Goal: Information Seeking & Learning: Learn about a topic

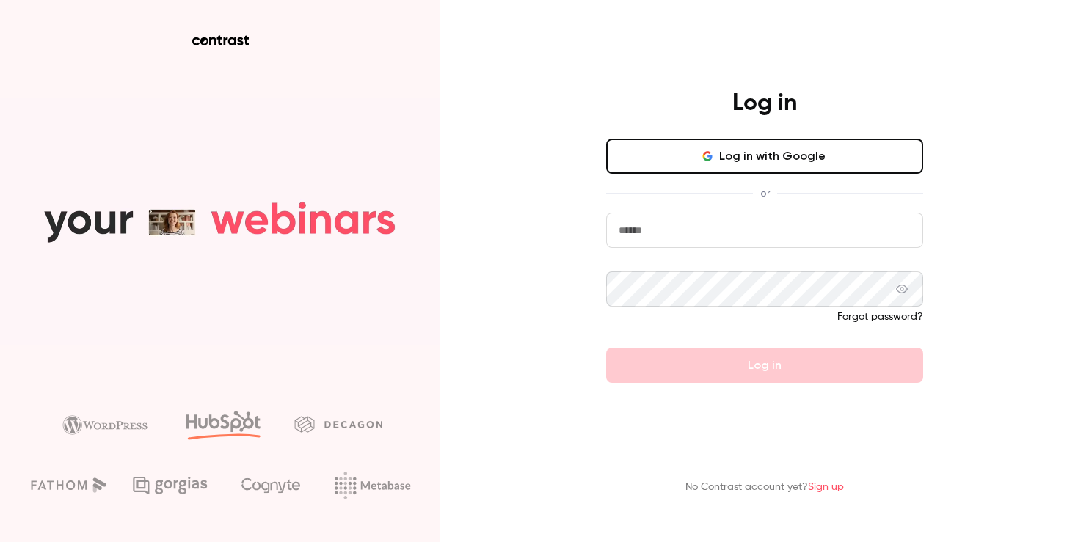
click at [720, 233] on input "email" at bounding box center [764, 230] width 317 height 35
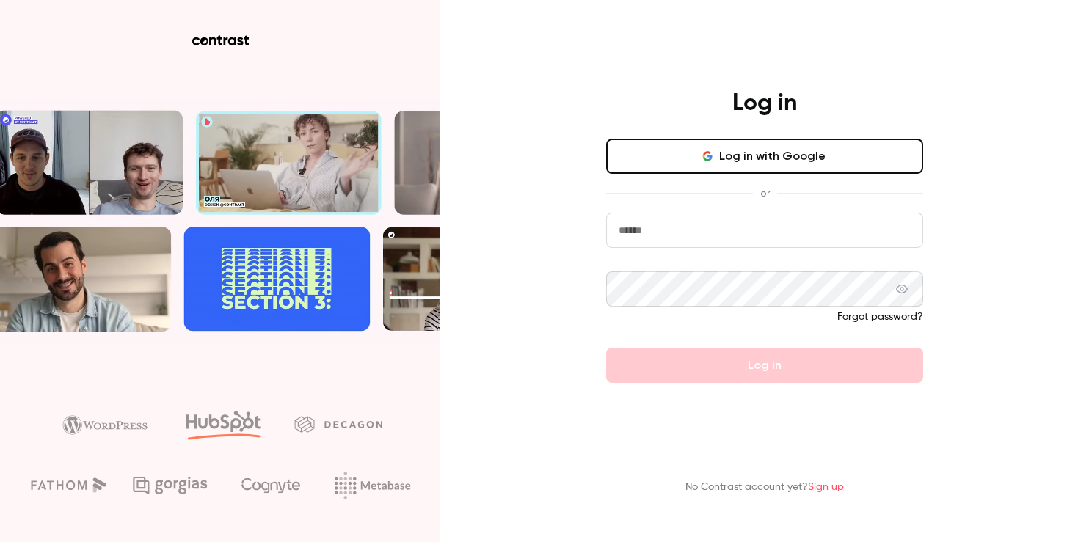
click at [740, 158] on button "Log in with Google" at bounding box center [764, 156] width 317 height 35
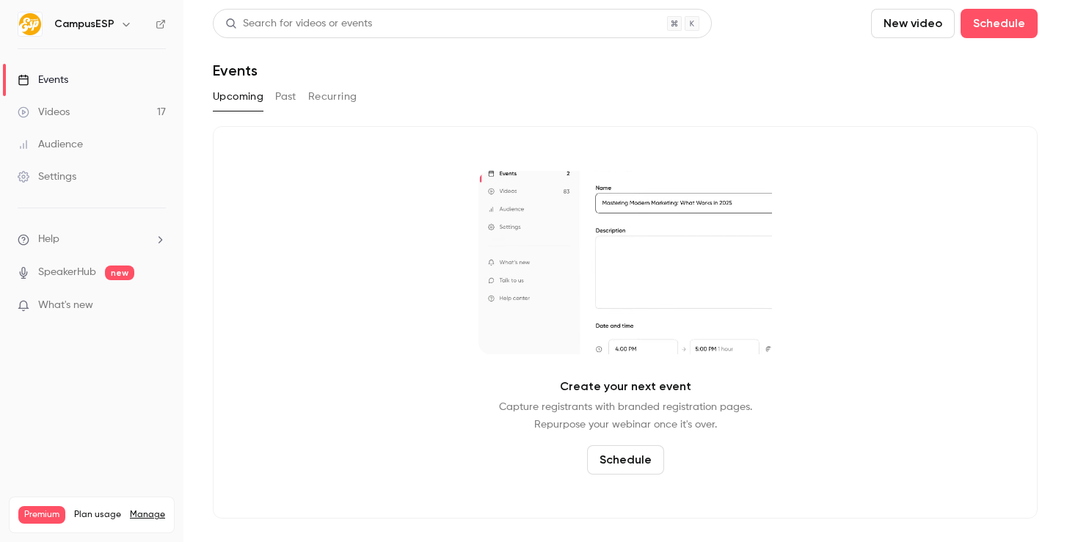
click at [120, 117] on link "Videos 17" at bounding box center [91, 112] width 183 height 32
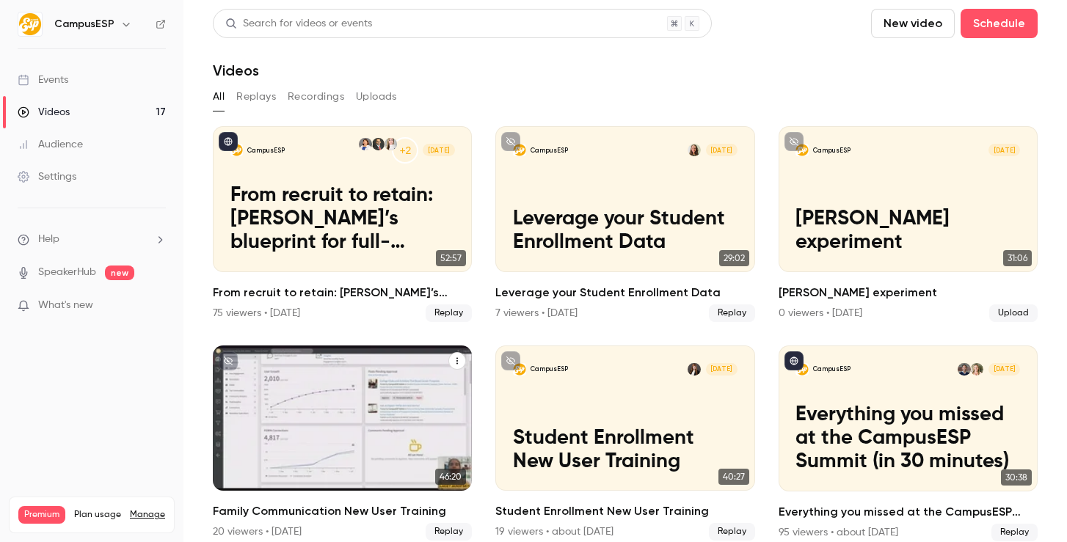
scroll to position [13, 0]
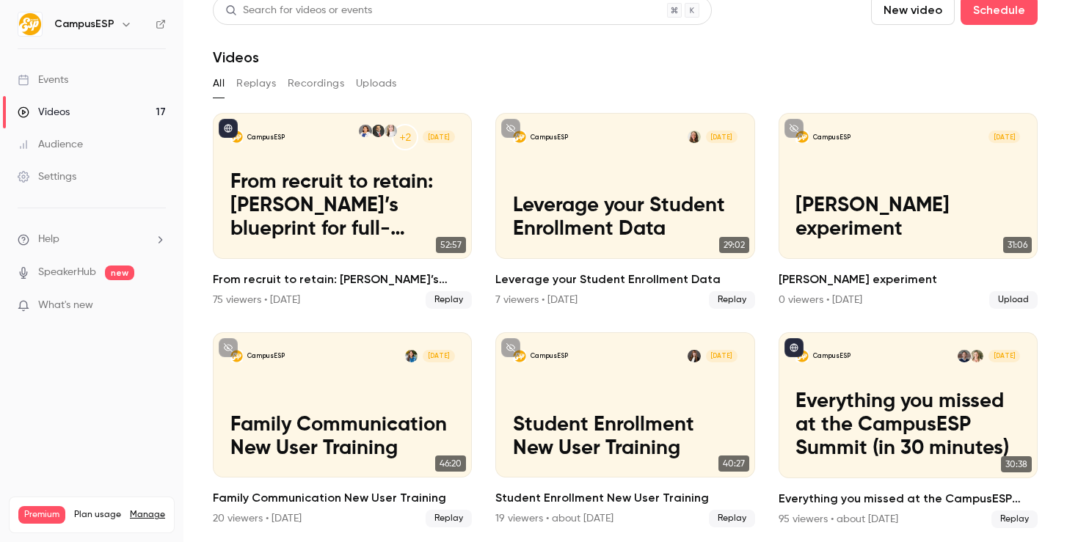
click at [96, 89] on link "Events" at bounding box center [91, 80] width 183 height 32
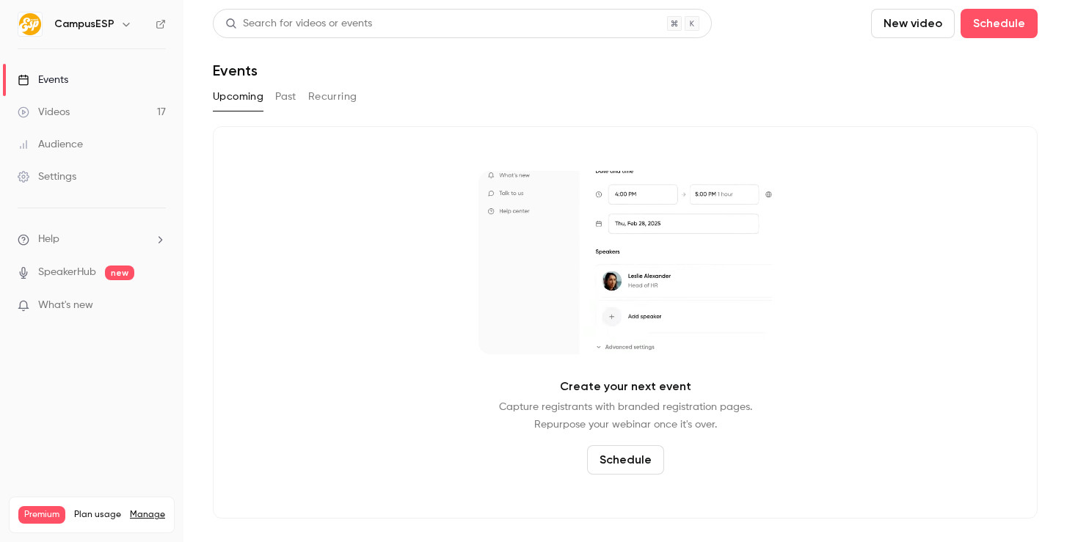
click at [89, 38] on nav "CampusESP Events Videos 17 Audience Settings Help SpeakerHub new What's new Pre…" at bounding box center [91, 271] width 183 height 542
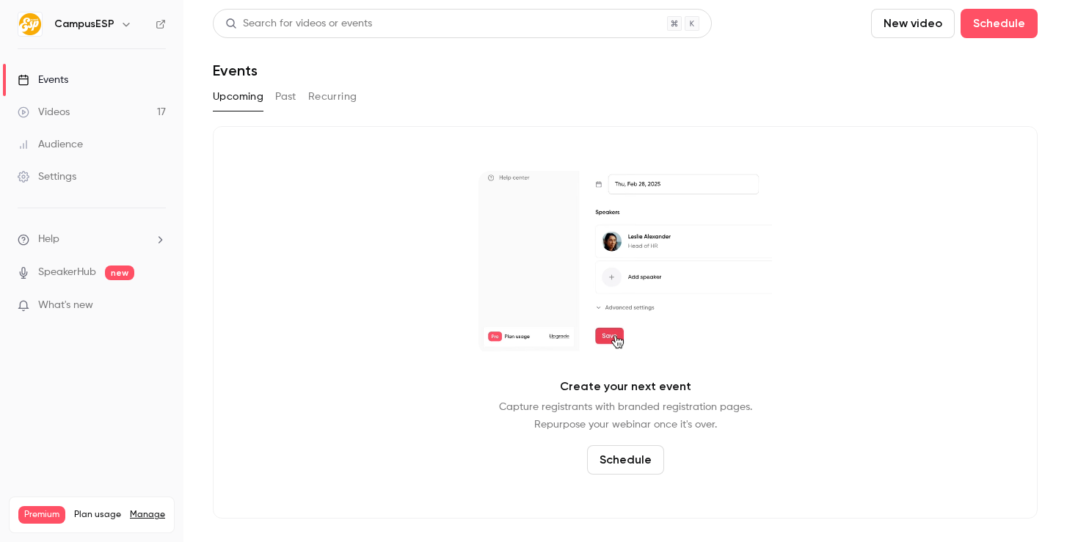
click at [119, 12] on div "CampusESP" at bounding box center [92, 24] width 148 height 25
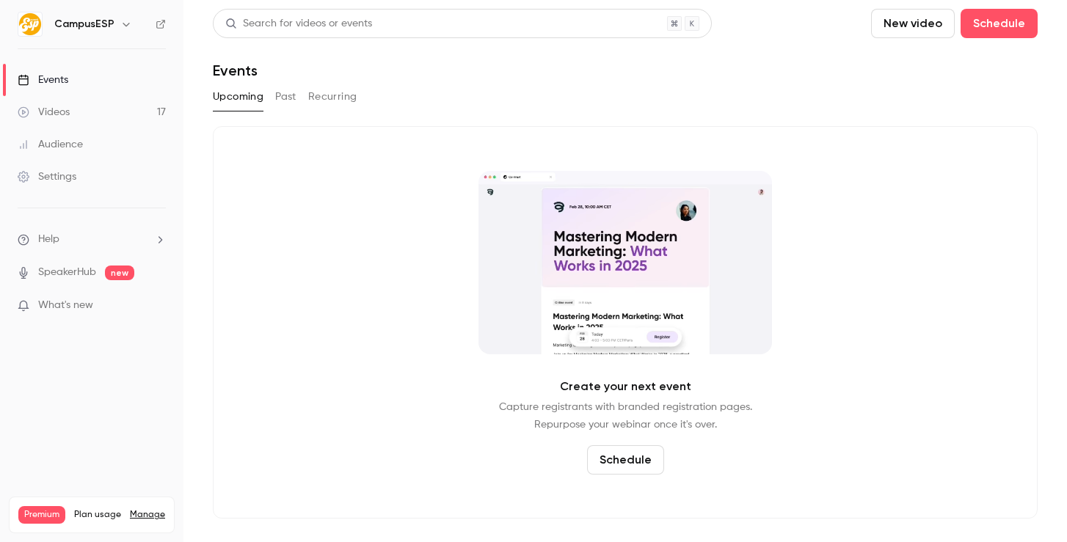
click at [120, 23] on icon "button" at bounding box center [126, 24] width 12 height 12
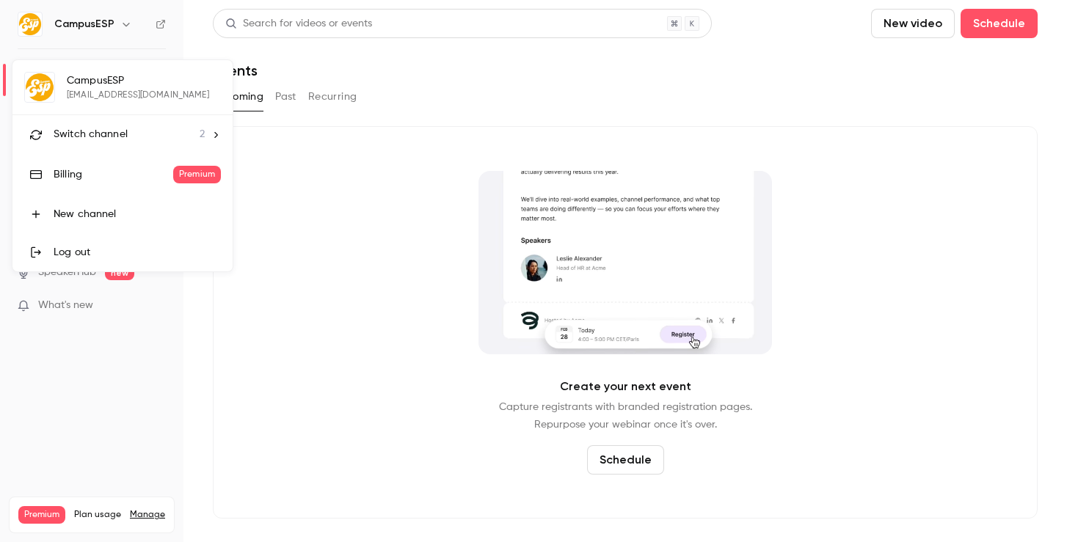
click at [270, 302] on div at bounding box center [533, 271] width 1067 height 542
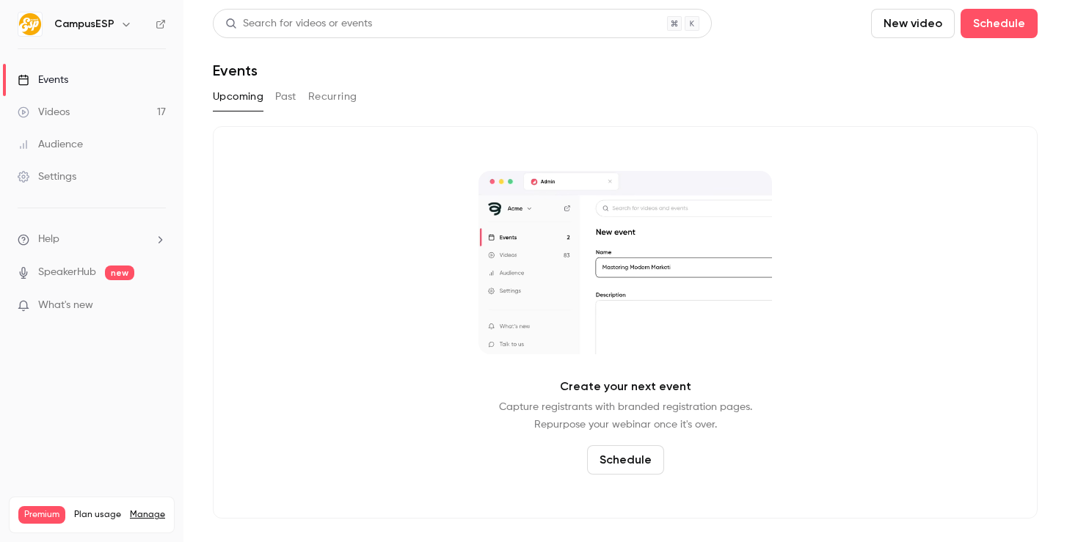
click at [91, 101] on link "Videos 17" at bounding box center [91, 112] width 183 height 32
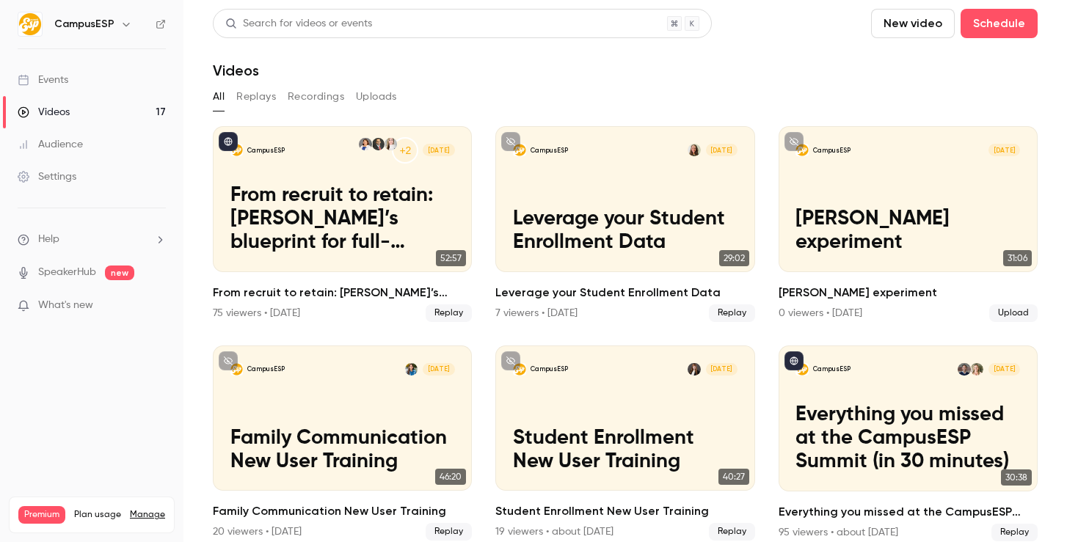
click at [68, 74] on div "Events" at bounding box center [43, 80] width 51 height 15
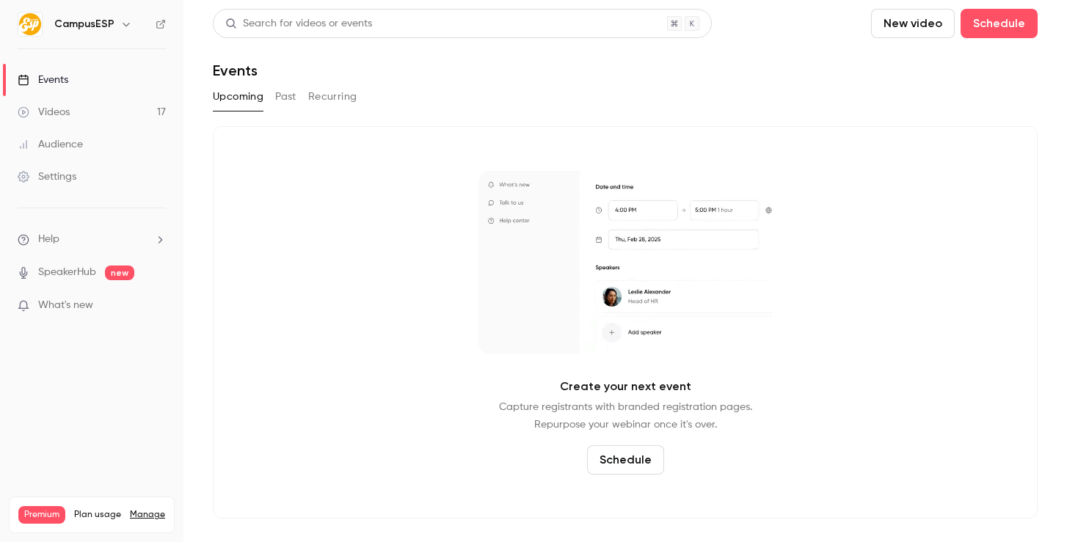
click at [280, 101] on button "Past" at bounding box center [285, 96] width 21 height 23
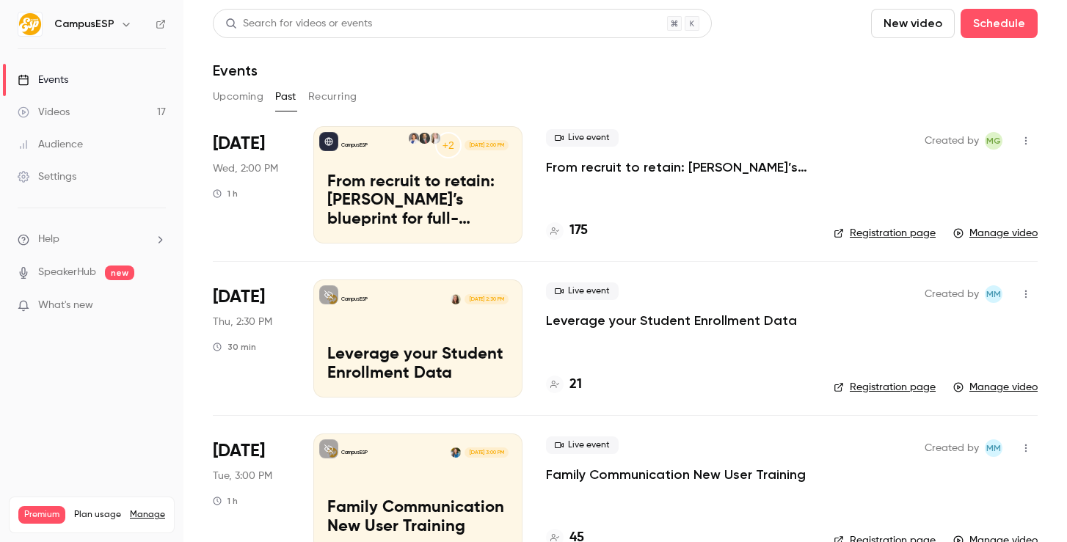
click at [717, 160] on p "From recruit to retain: [PERSON_NAME]’s blueprint for full-lifecycle family eng…" at bounding box center [678, 167] width 264 height 18
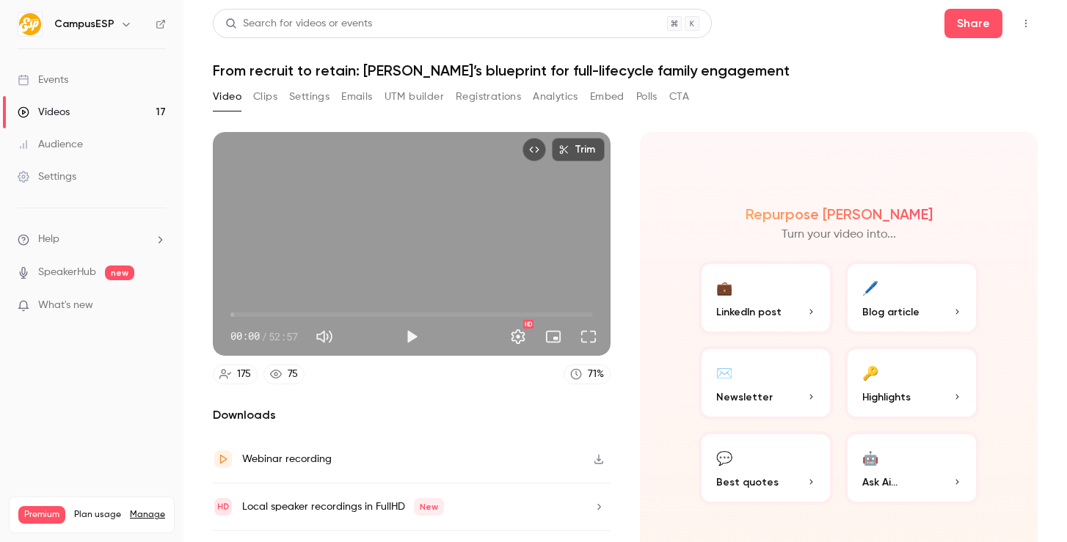
click at [254, 95] on button "Clips" at bounding box center [265, 96] width 24 height 23
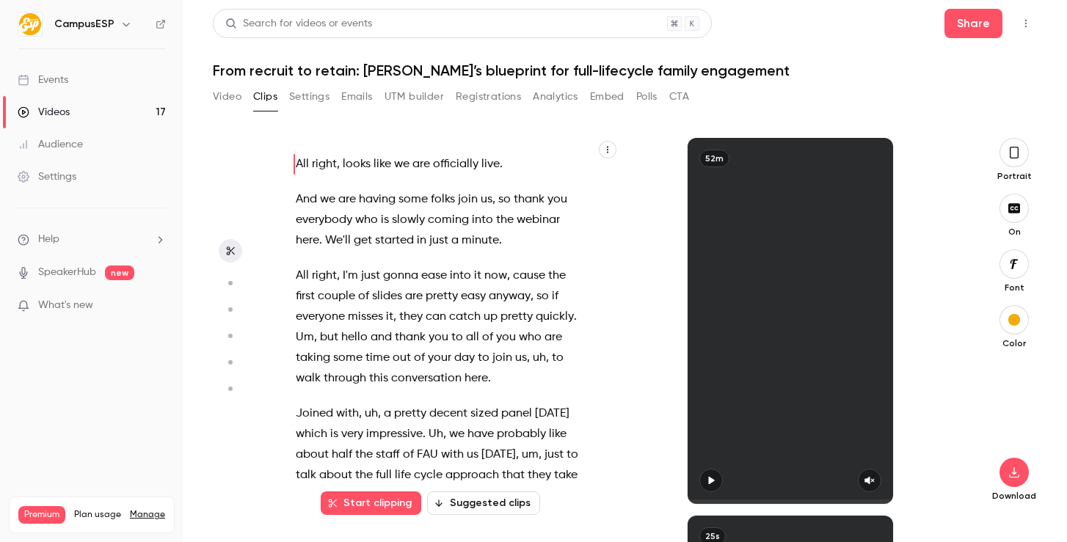
click at [313, 96] on button "Settings" at bounding box center [309, 96] width 40 height 23
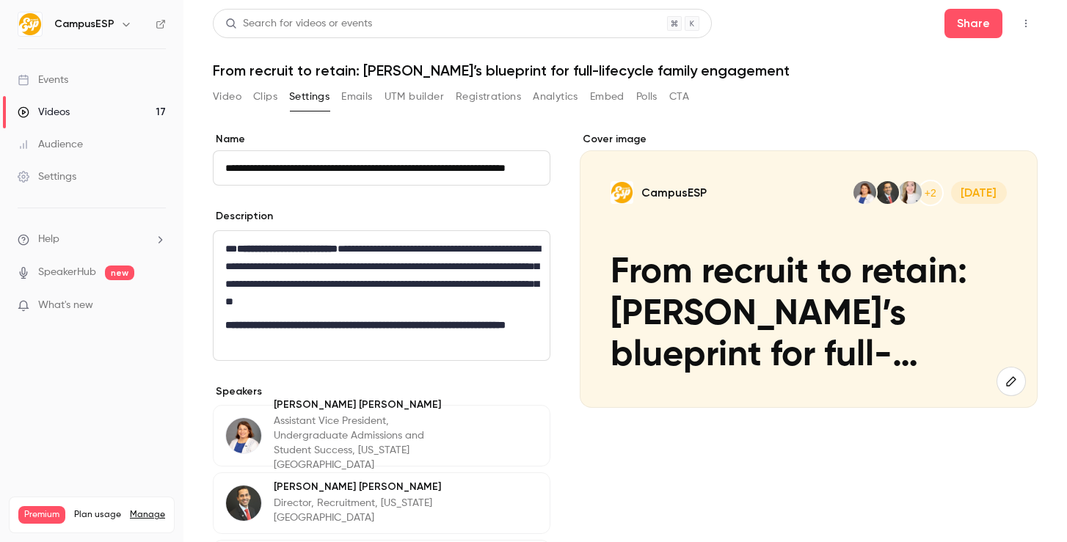
click at [475, 95] on button "Registrations" at bounding box center [488, 96] width 65 height 23
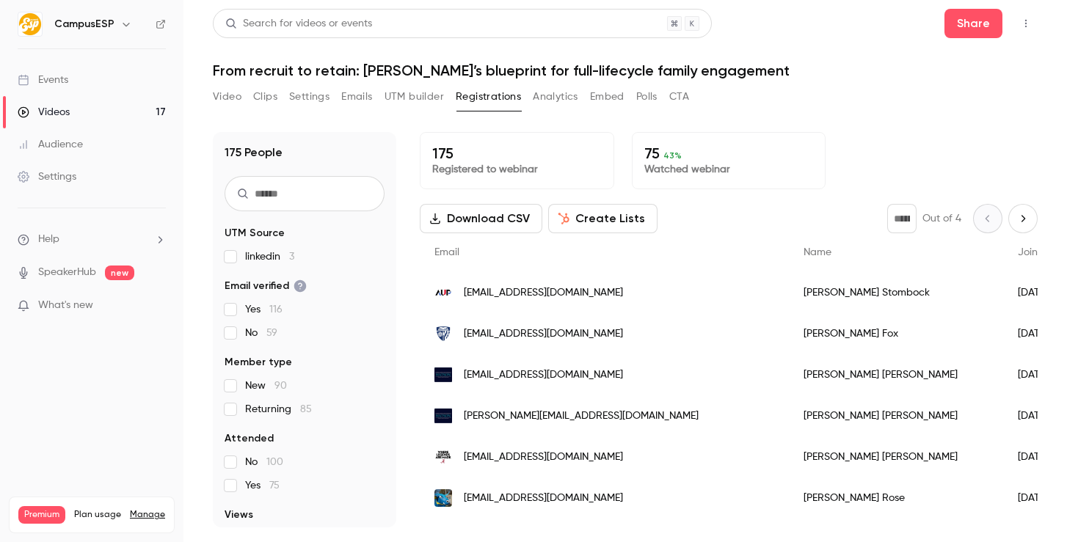
click at [242, 256] on label "linkedin 3" at bounding box center [305, 256] width 160 height 15
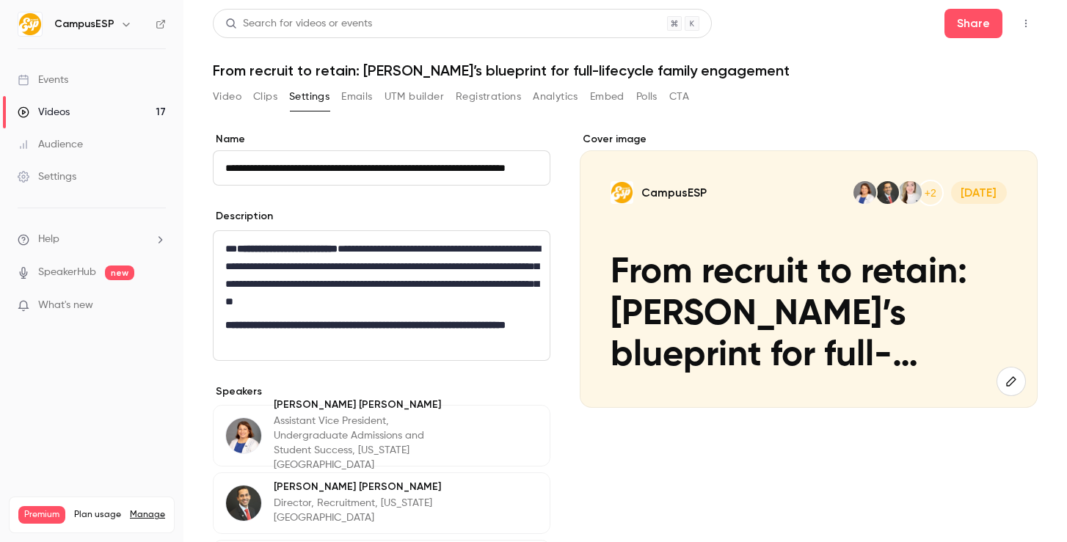
click at [504, 82] on div "**********" at bounding box center [625, 271] width 825 height 525
click at [503, 94] on button "Registrations" at bounding box center [488, 96] width 65 height 23
click at [81, 118] on link "Videos 17" at bounding box center [91, 112] width 183 height 32
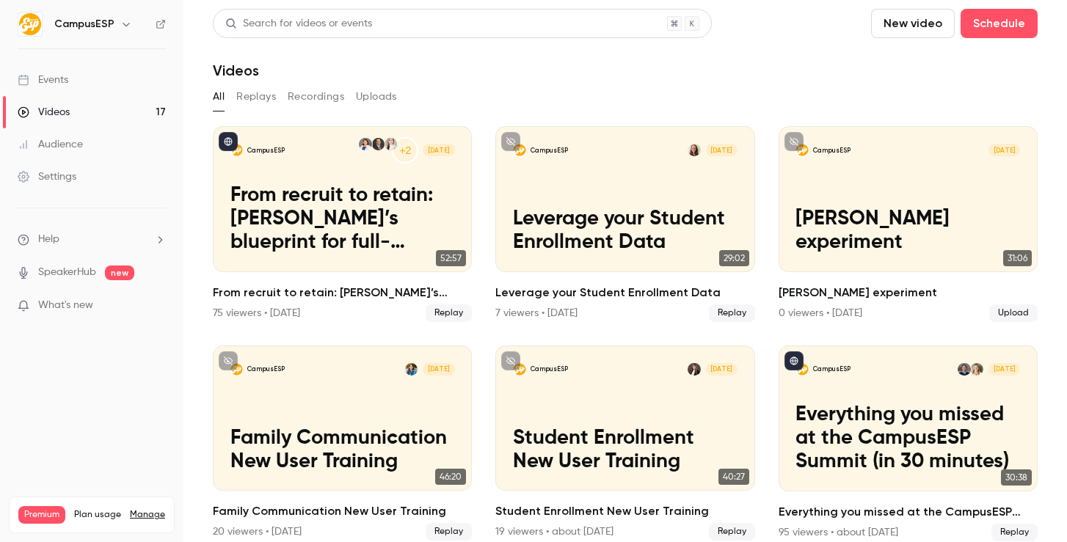
click at [137, 73] on link "Events" at bounding box center [91, 80] width 183 height 32
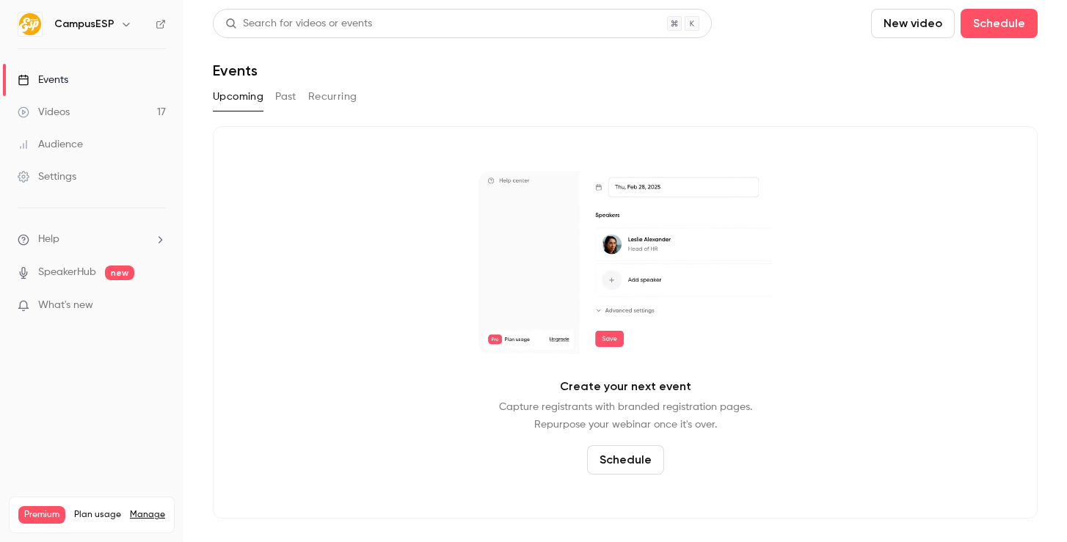
click at [292, 103] on button "Past" at bounding box center [285, 96] width 21 height 23
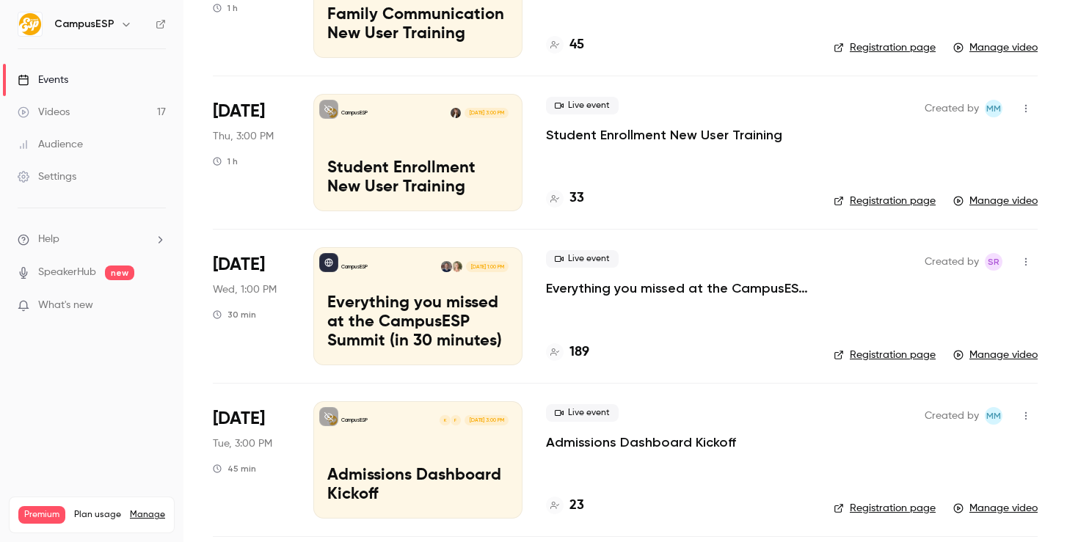
scroll to position [504, 0]
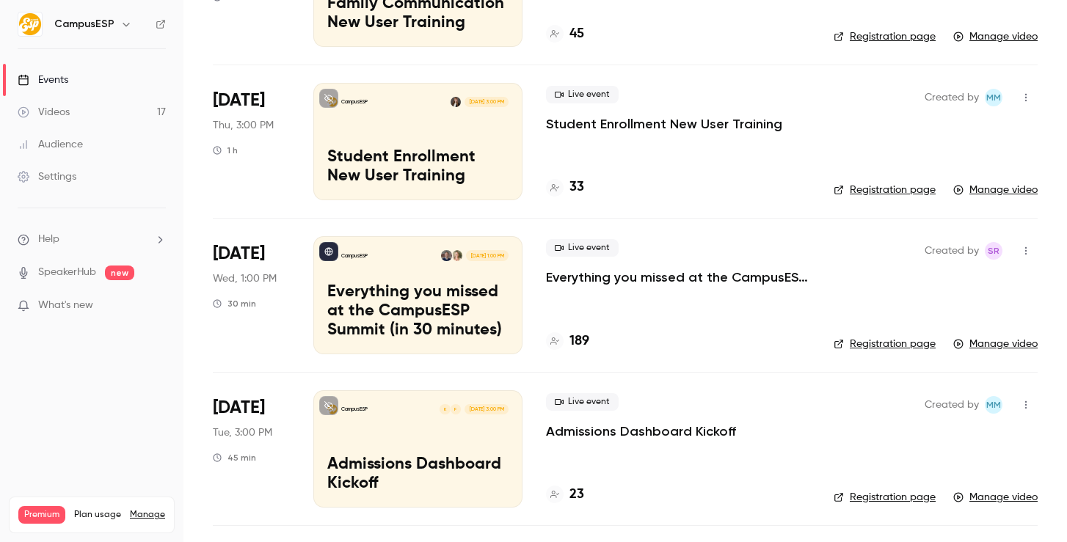
click at [750, 280] on p "Everything you missed at the CampusESP Summit (in 30 minutes)" at bounding box center [678, 278] width 264 height 18
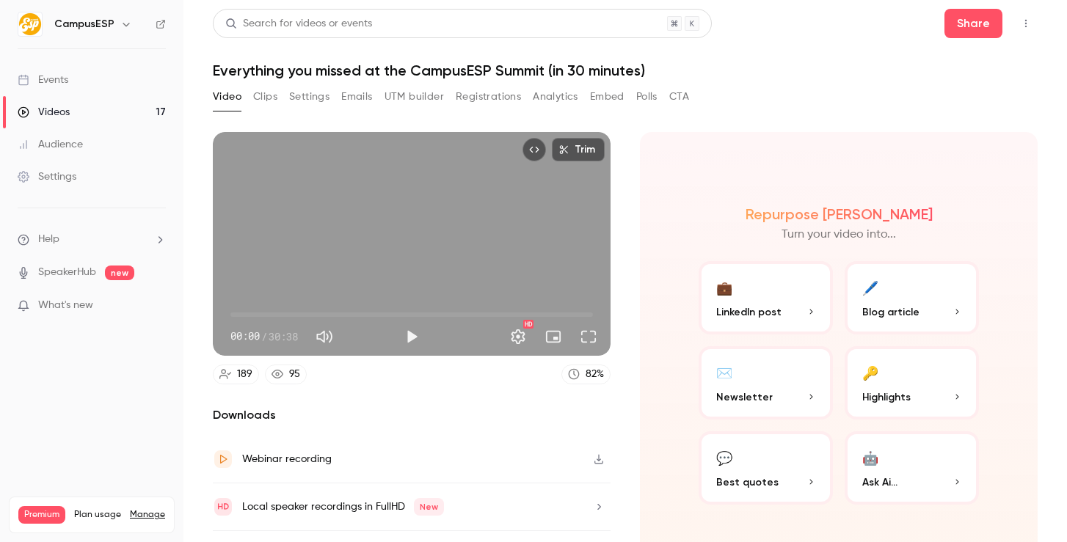
click at [462, 103] on button "Registrations" at bounding box center [488, 96] width 65 height 23
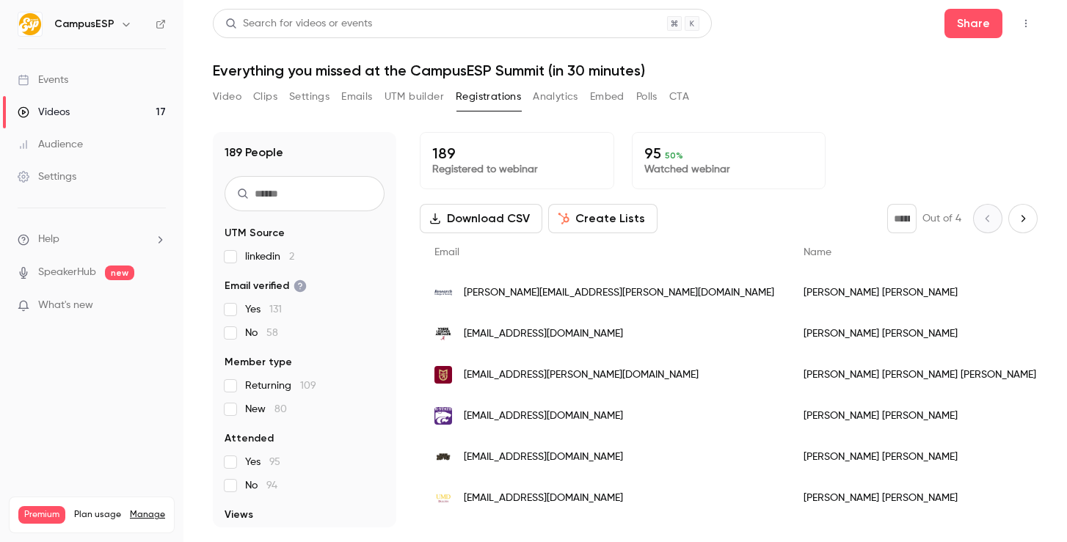
click at [262, 258] on span "linkedin 2" at bounding box center [269, 256] width 49 height 15
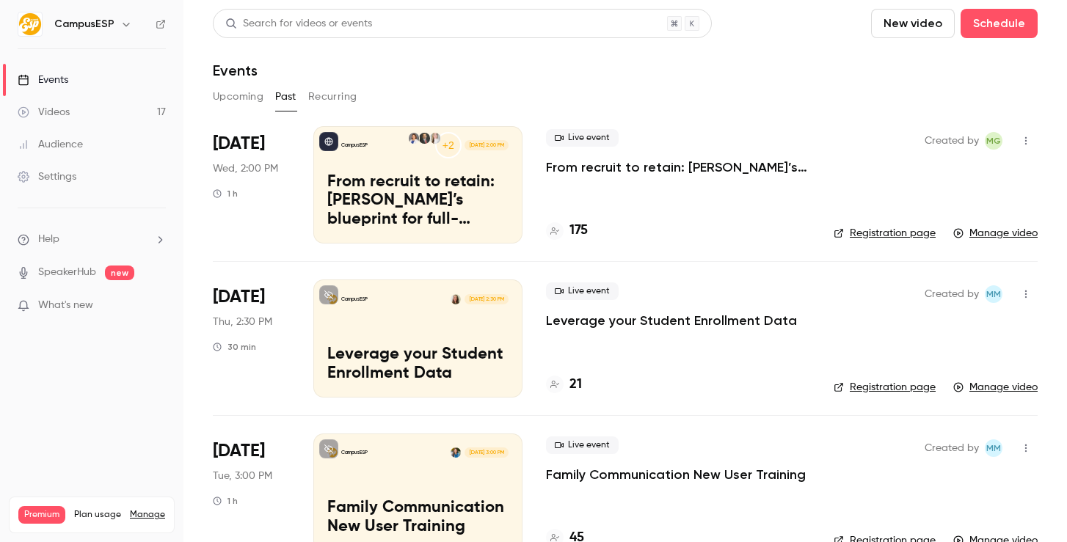
click at [777, 166] on p "From recruit to retain: [PERSON_NAME]’s blueprint for full-lifecycle family eng…" at bounding box center [678, 167] width 264 height 18
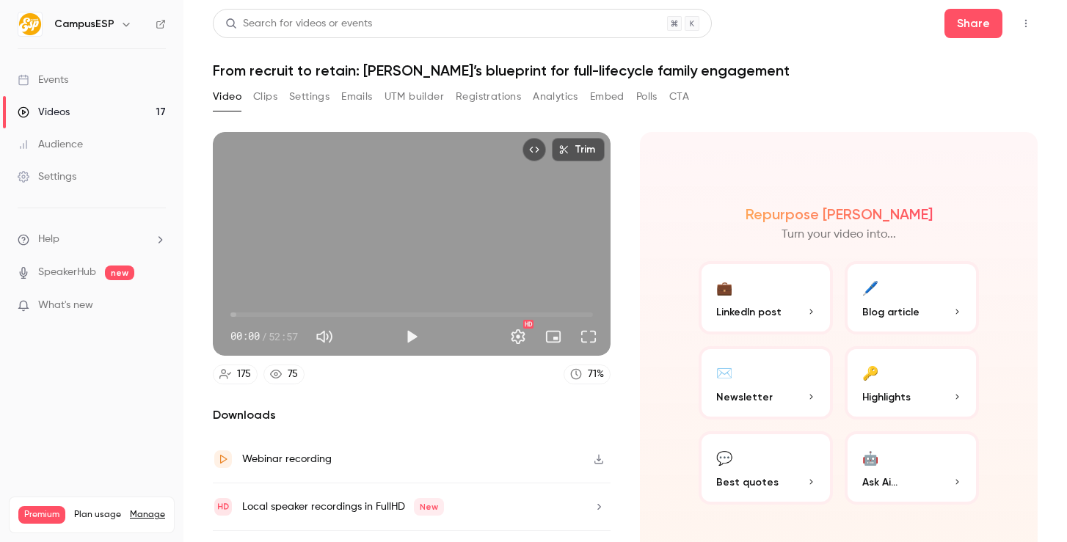
click at [462, 92] on button "Registrations" at bounding box center [488, 96] width 65 height 23
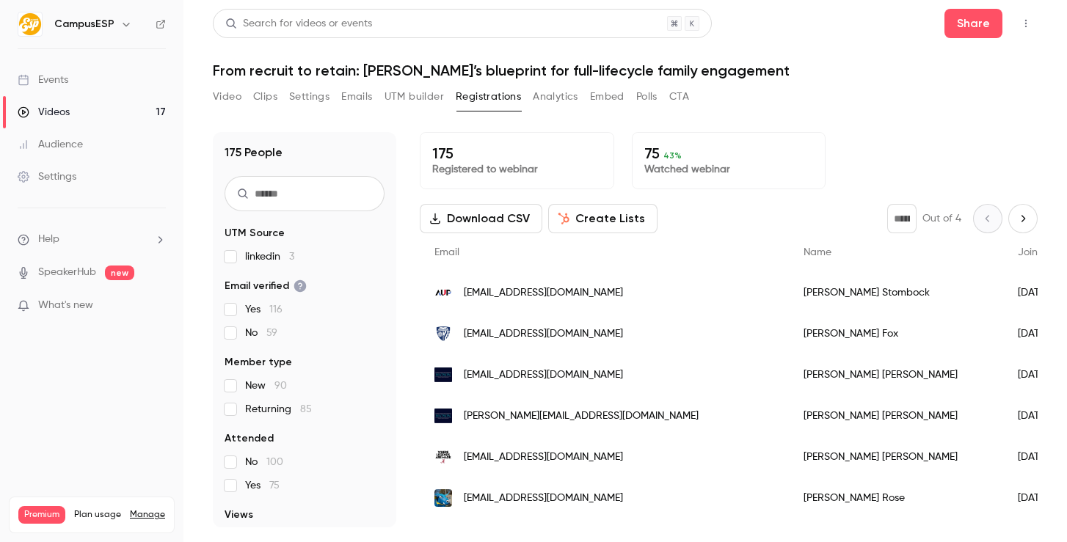
click at [285, 250] on span "linkedin 3" at bounding box center [269, 256] width 49 height 15
